Goal: Information Seeking & Learning: Check status

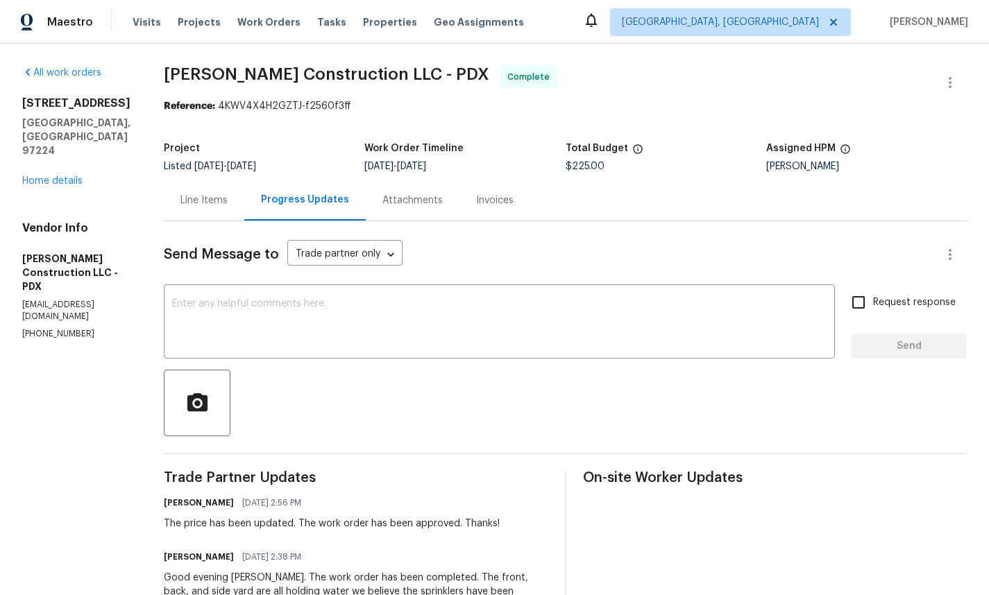
click at [512, 198] on div "Invoices" at bounding box center [494, 201] width 37 height 14
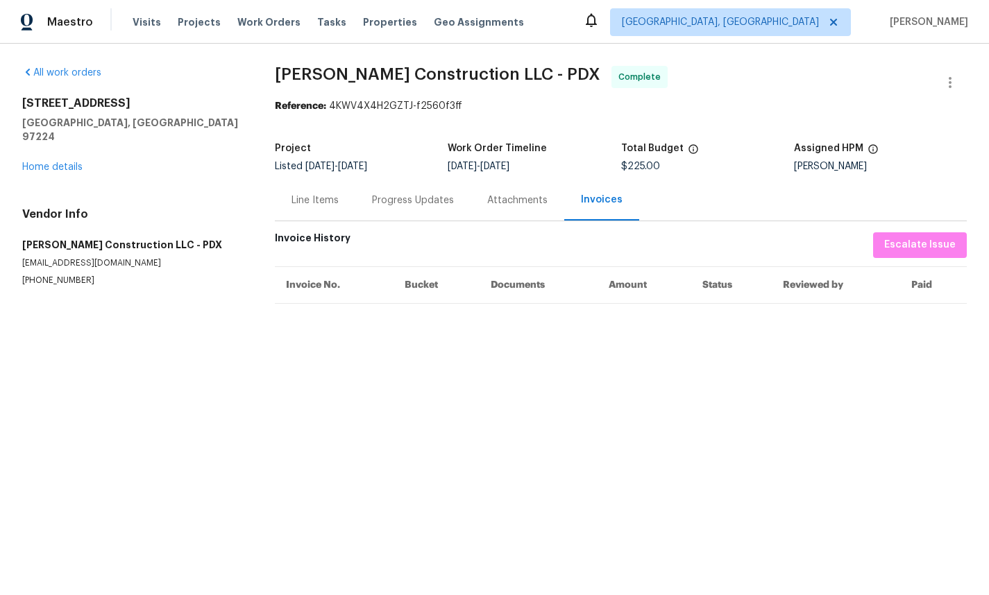
click at [509, 199] on div "Attachments" at bounding box center [517, 201] width 60 height 14
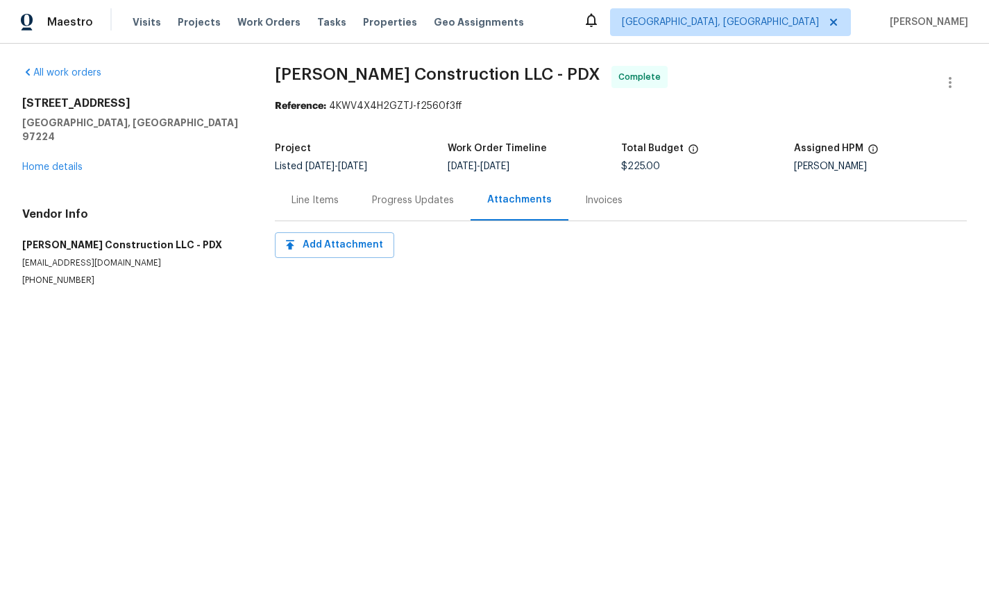
click at [388, 209] on div "Progress Updates" at bounding box center [412, 200] width 115 height 41
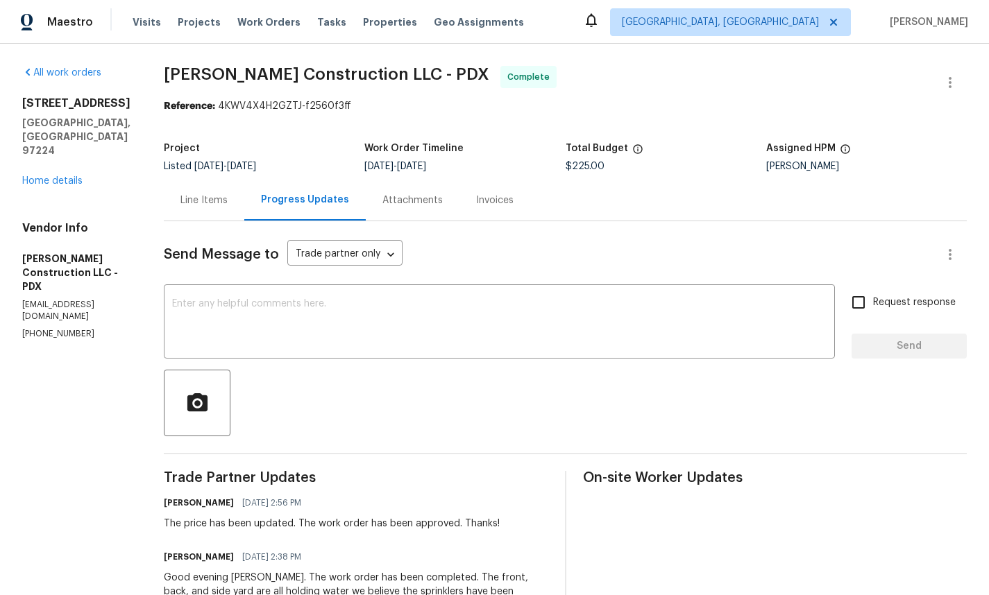
click at [228, 198] on div "Line Items" at bounding box center [203, 201] width 47 height 14
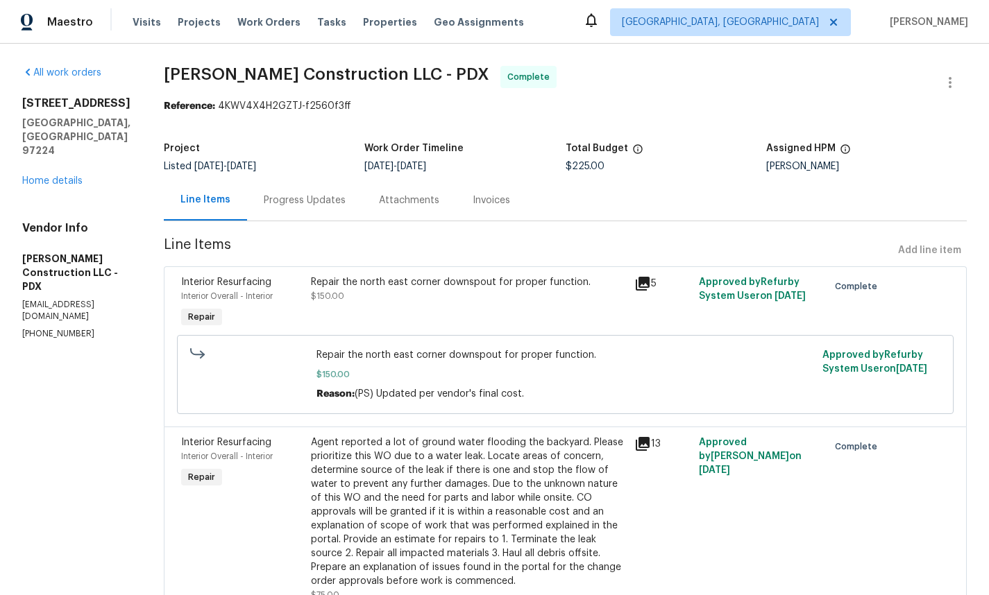
click at [649, 285] on icon at bounding box center [643, 284] width 14 height 14
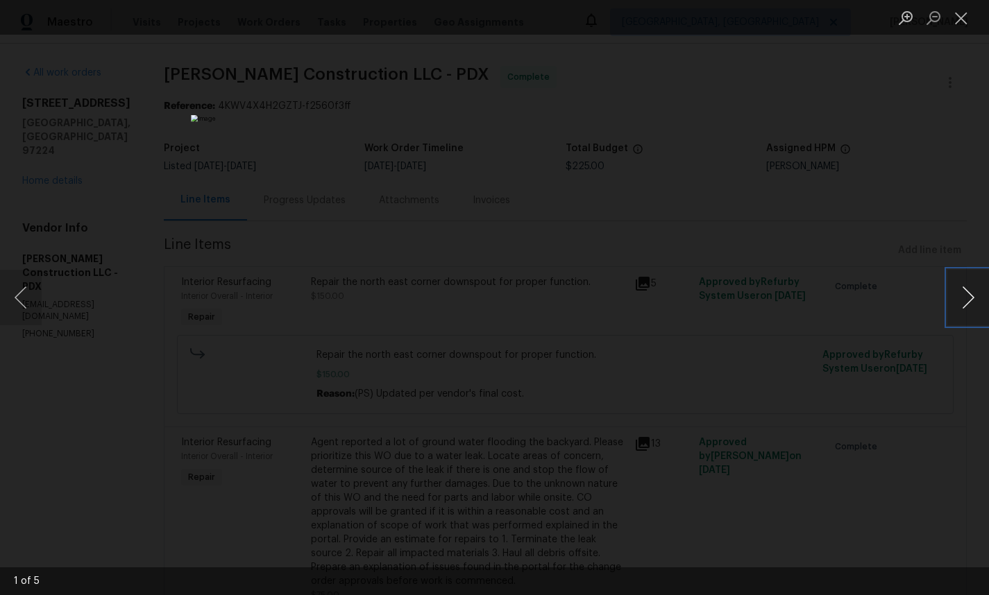
click at [967, 296] on button "Next image" at bounding box center [968, 298] width 42 height 56
click at [966, 296] on button "Next image" at bounding box center [968, 298] width 42 height 56
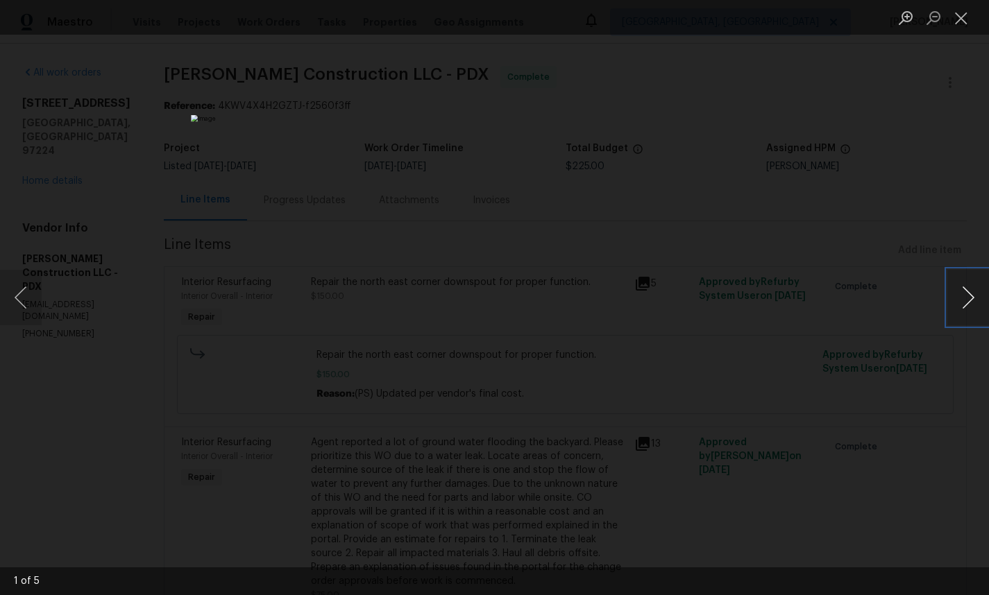
click at [966, 296] on button "Next image" at bounding box center [968, 298] width 42 height 56
click at [955, 25] on button "Close lightbox" at bounding box center [961, 18] width 28 height 24
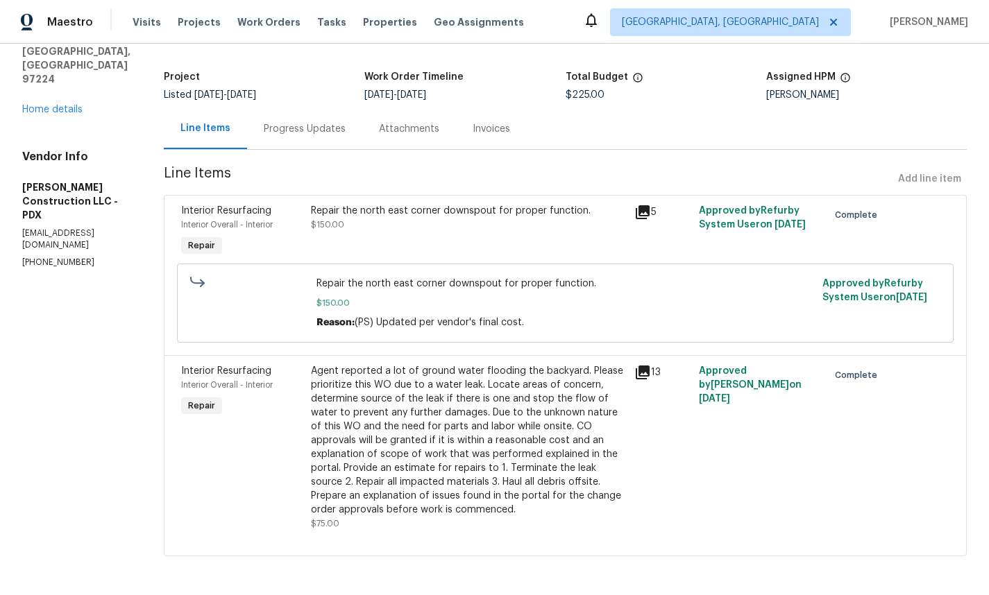
scroll to position [99, 0]
click at [645, 364] on icon at bounding box center [642, 372] width 17 height 17
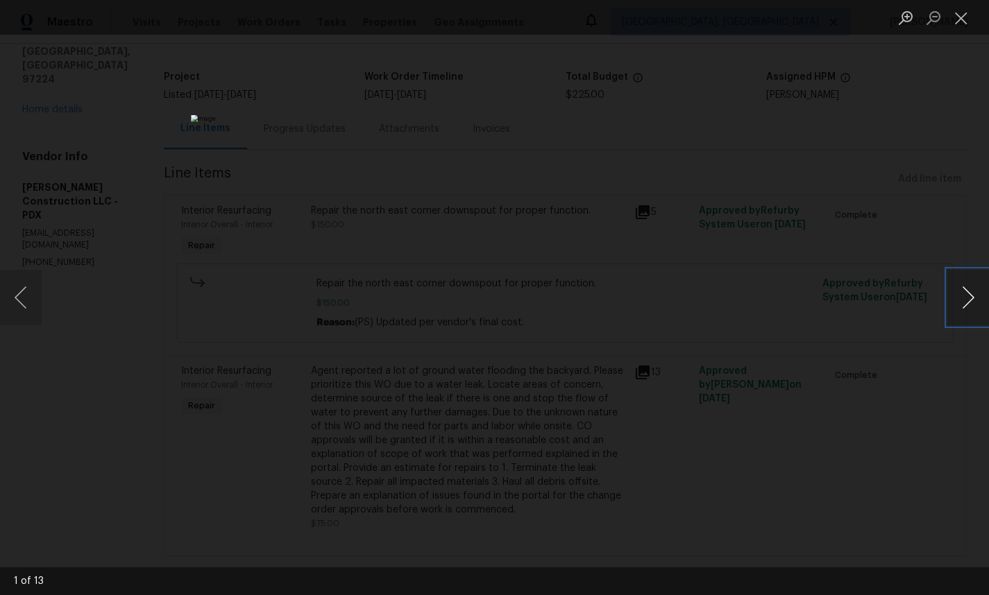
click at [965, 303] on button "Next image" at bounding box center [968, 298] width 42 height 56
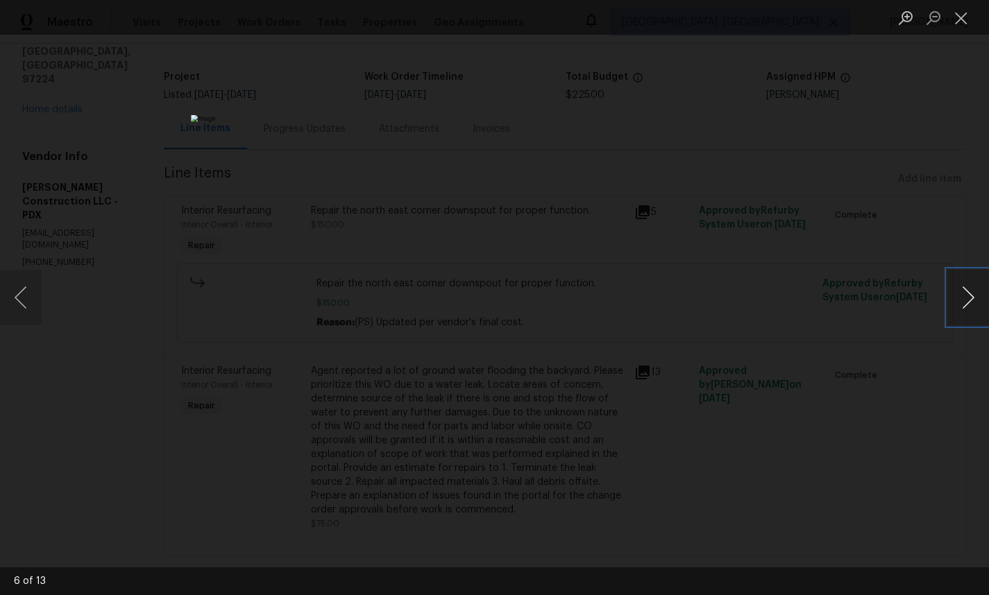
click at [965, 303] on button "Next image" at bounding box center [968, 298] width 42 height 56
click at [962, 303] on button "Next image" at bounding box center [968, 298] width 42 height 56
click at [962, 26] on button "Close lightbox" at bounding box center [961, 18] width 28 height 24
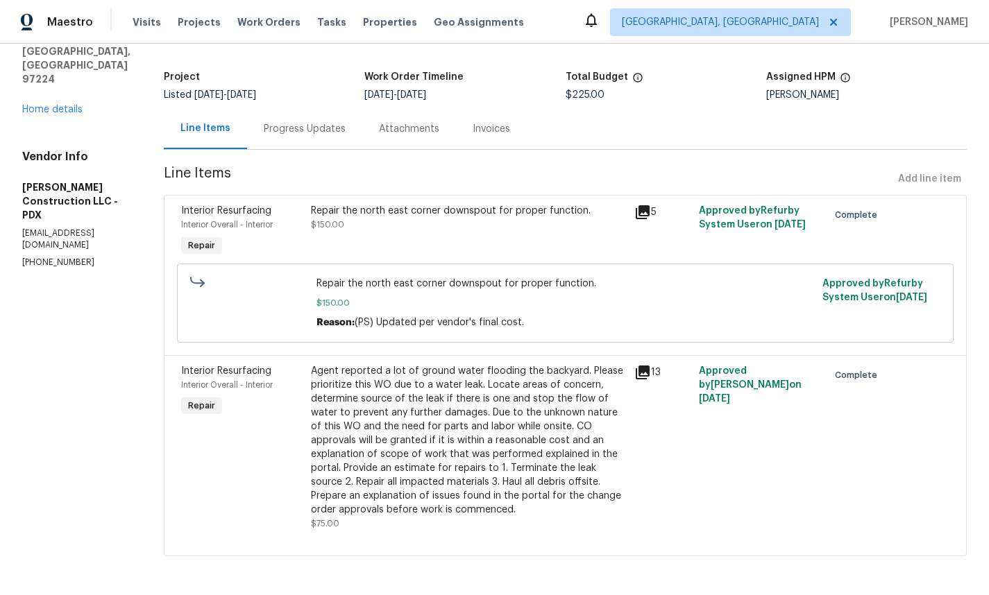
click at [424, 497] on div "Agent reported a lot of ground water flooding the backyard. Please prioritize t…" at bounding box center [468, 440] width 315 height 153
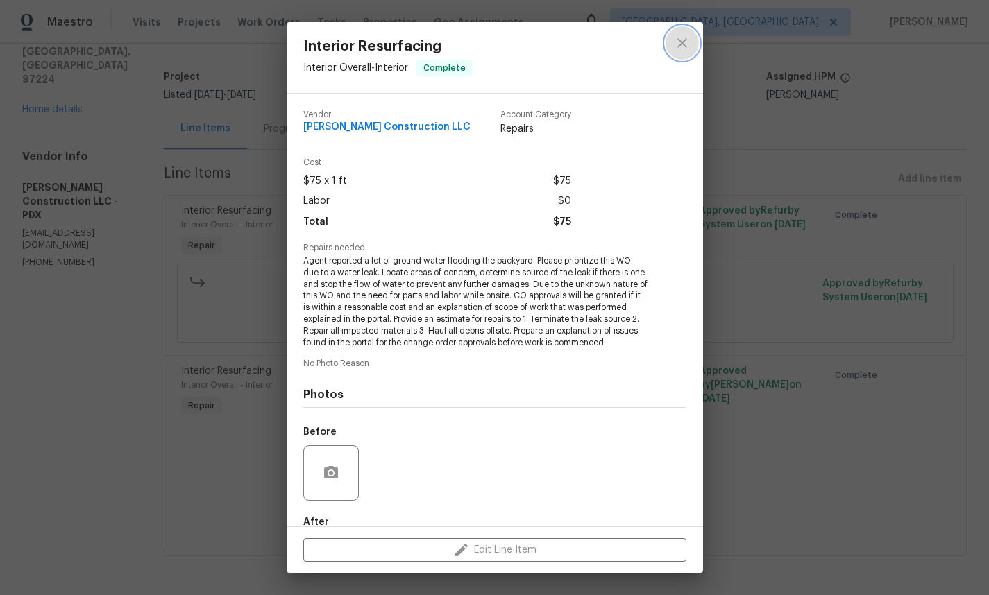
click at [680, 46] on icon "close" at bounding box center [682, 43] width 17 height 17
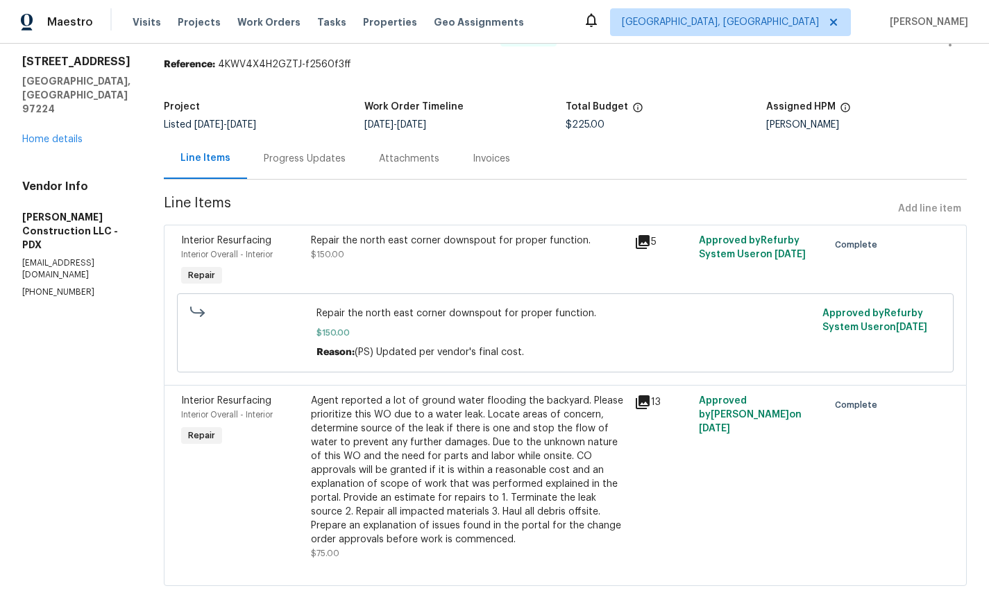
scroll to position [8, 0]
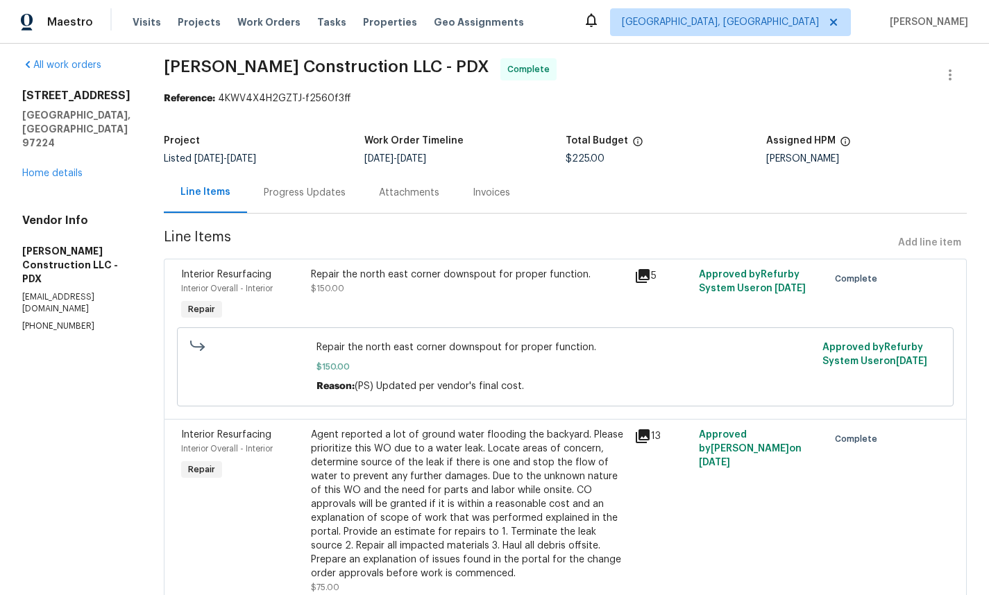
click at [325, 194] on div "Progress Updates" at bounding box center [305, 193] width 82 height 14
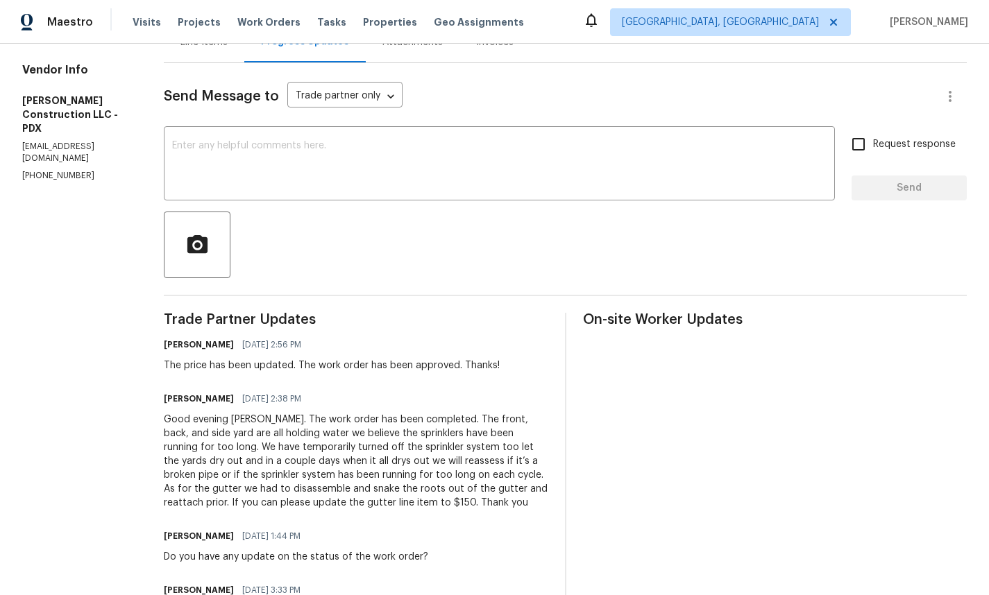
scroll to position [251, 0]
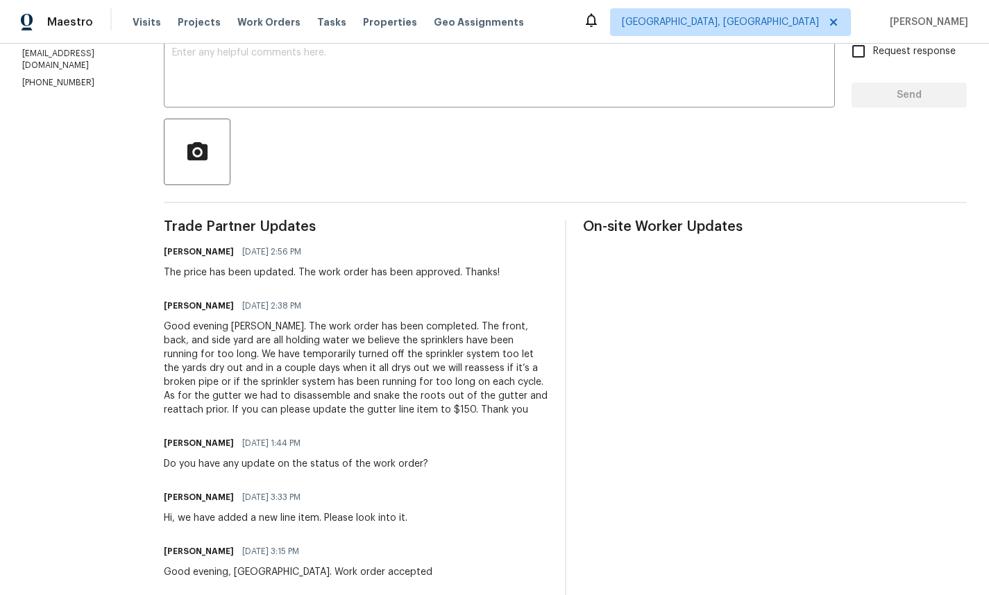
click at [417, 410] on div "Good evening [PERSON_NAME]. The work order has been completed. The front, back,…" at bounding box center [356, 368] width 384 height 97
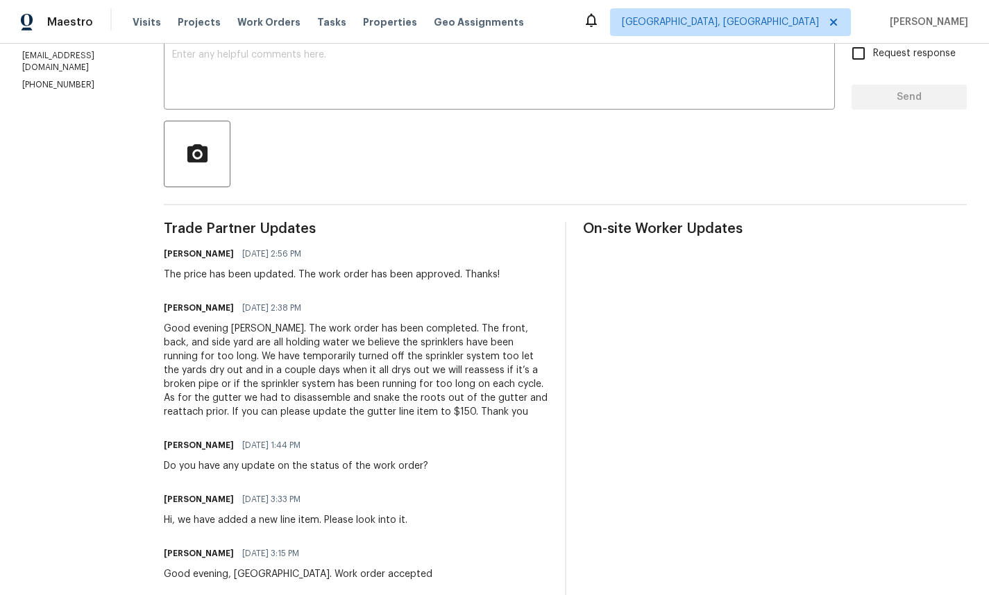
scroll to position [248, 0]
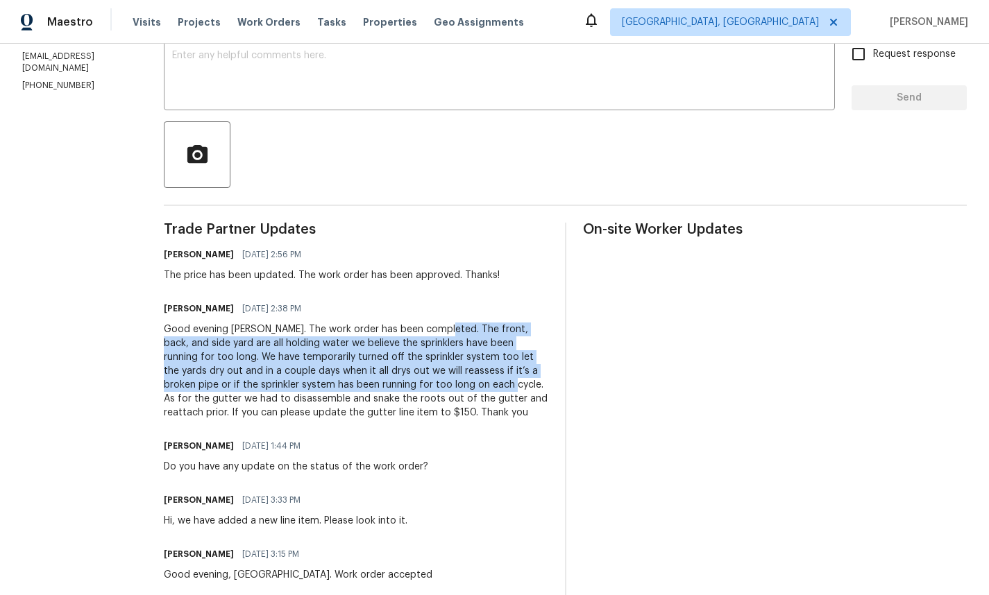
drag, startPoint x: 216, startPoint y: 401, endPoint x: 469, endPoint y: 331, distance: 262.8
click at [469, 331] on div "Good evening [PERSON_NAME]. The work order has been completed. The front, back,…" at bounding box center [356, 371] width 384 height 97
copy div "The front, back, and side yard are all holding water we believe the sprinklers …"
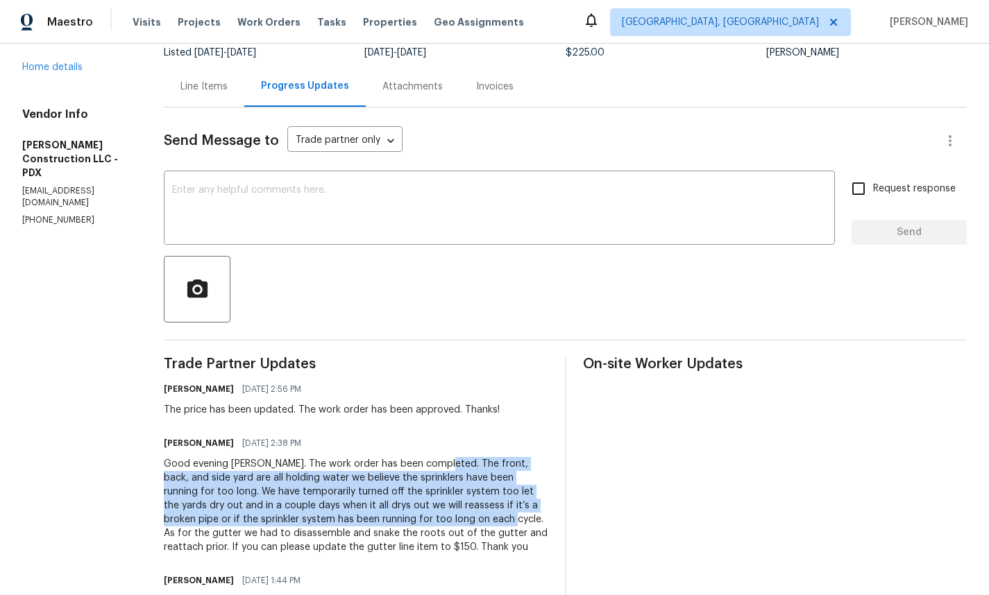
scroll to position [0, 0]
